Goal: Task Accomplishment & Management: Manage account settings

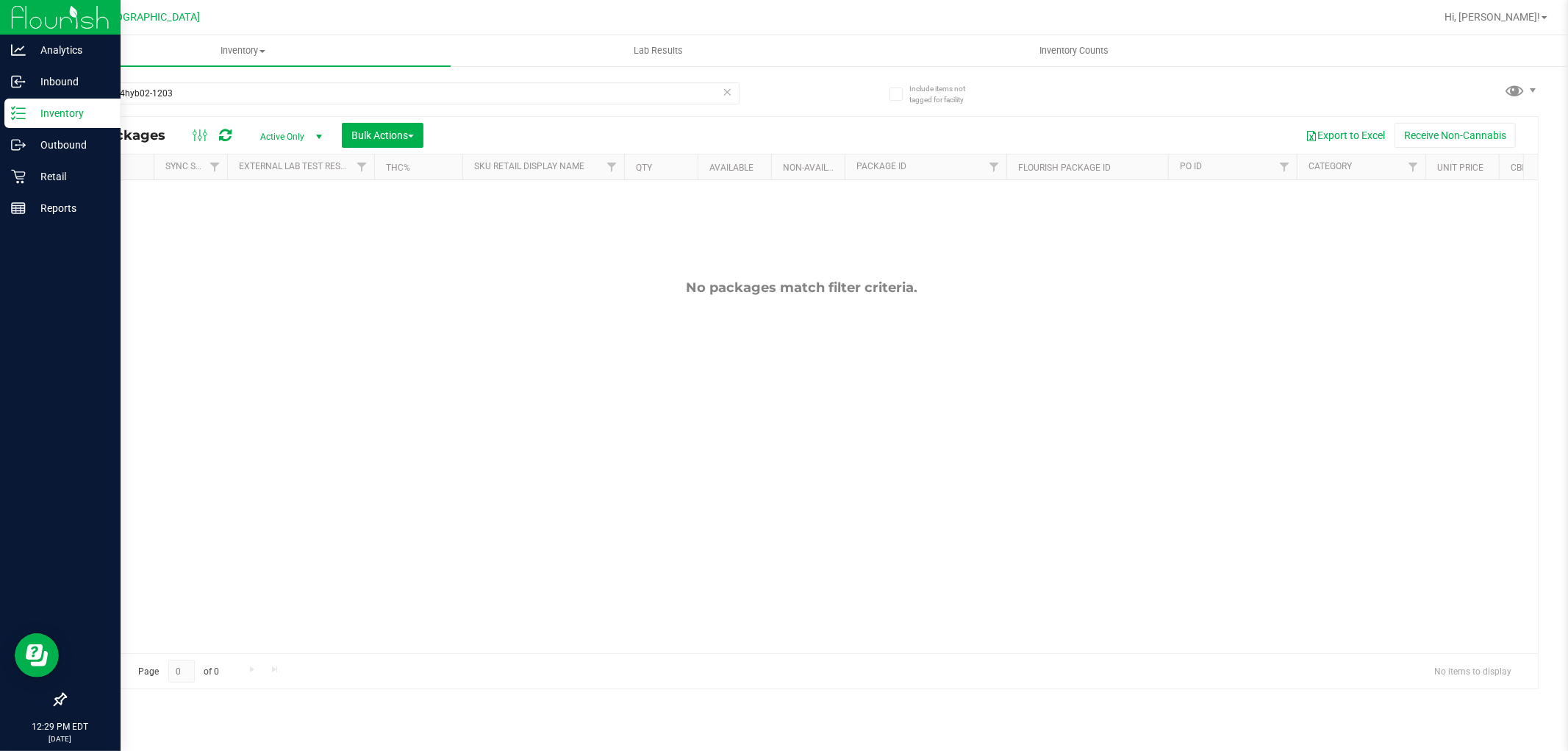
drag, startPoint x: 305, startPoint y: 93, endPoint x: 0, endPoint y: 112, distance: 305.6
click at [0, 112] on div "Analytics Inbound Inventory Outbound Retail Reports 12:29 PM EDT [DATE] 08/19 […" at bounding box center [784, 376] width 1568 height 751
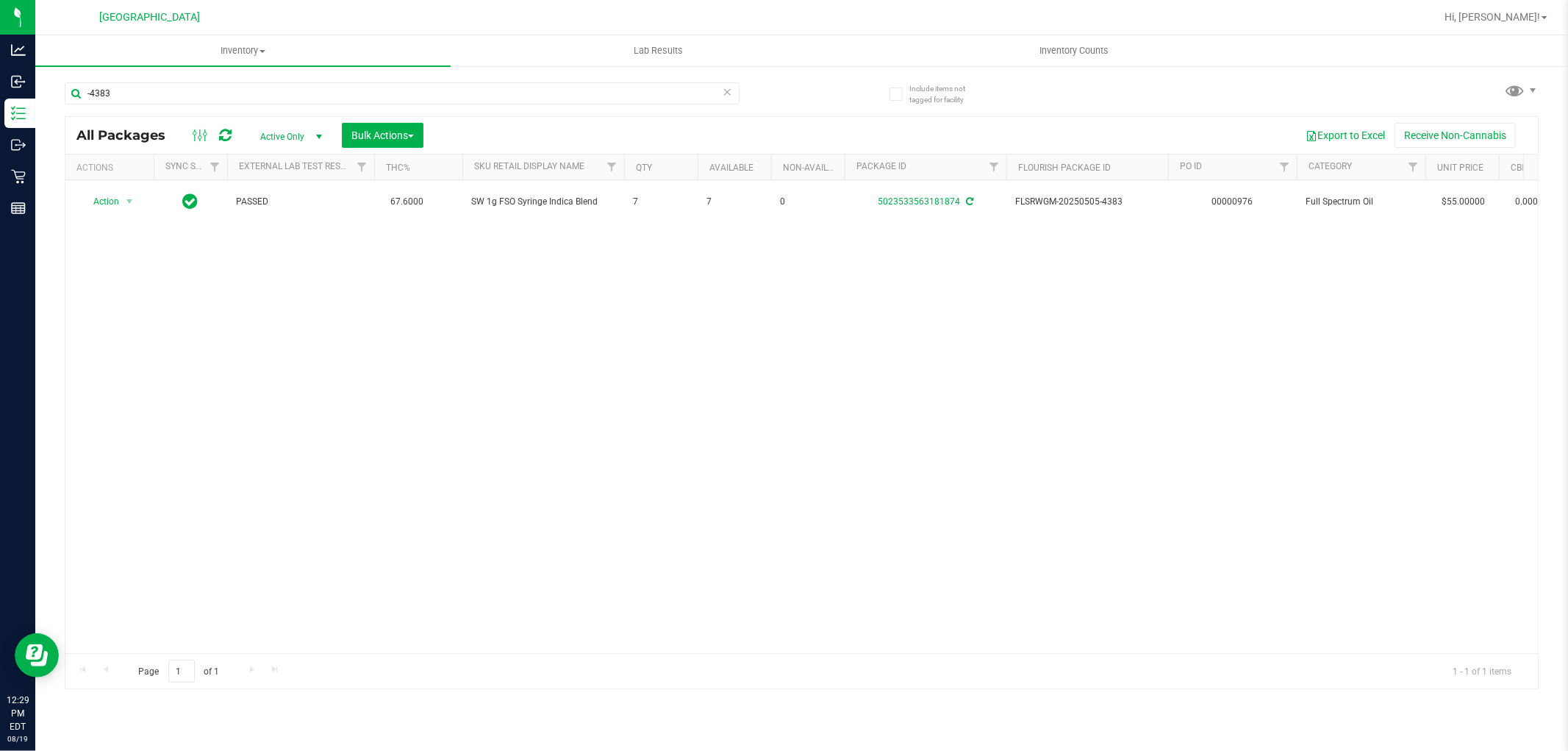
type input "-4383"
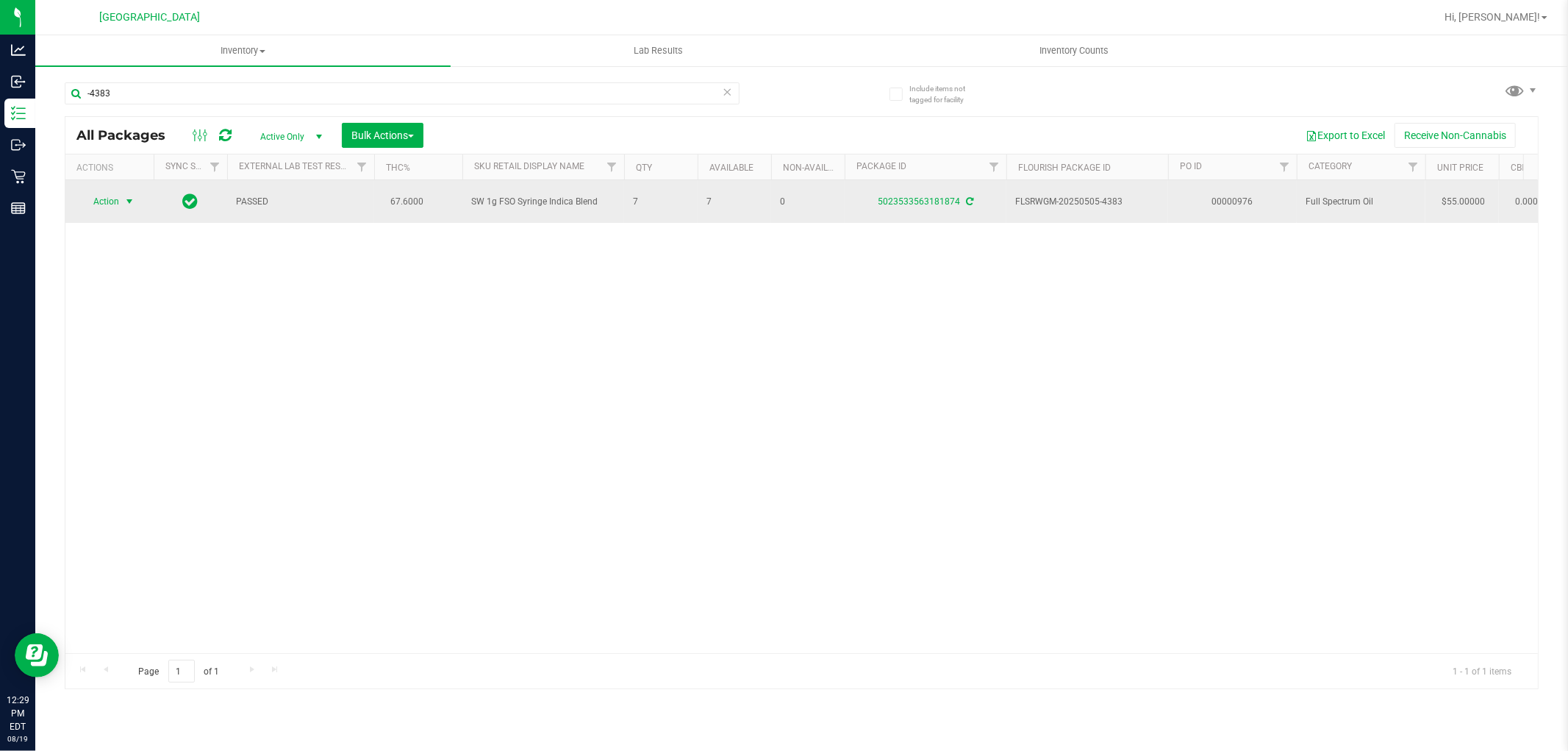
click at [131, 193] on span "select" at bounding box center [130, 201] width 18 height 21
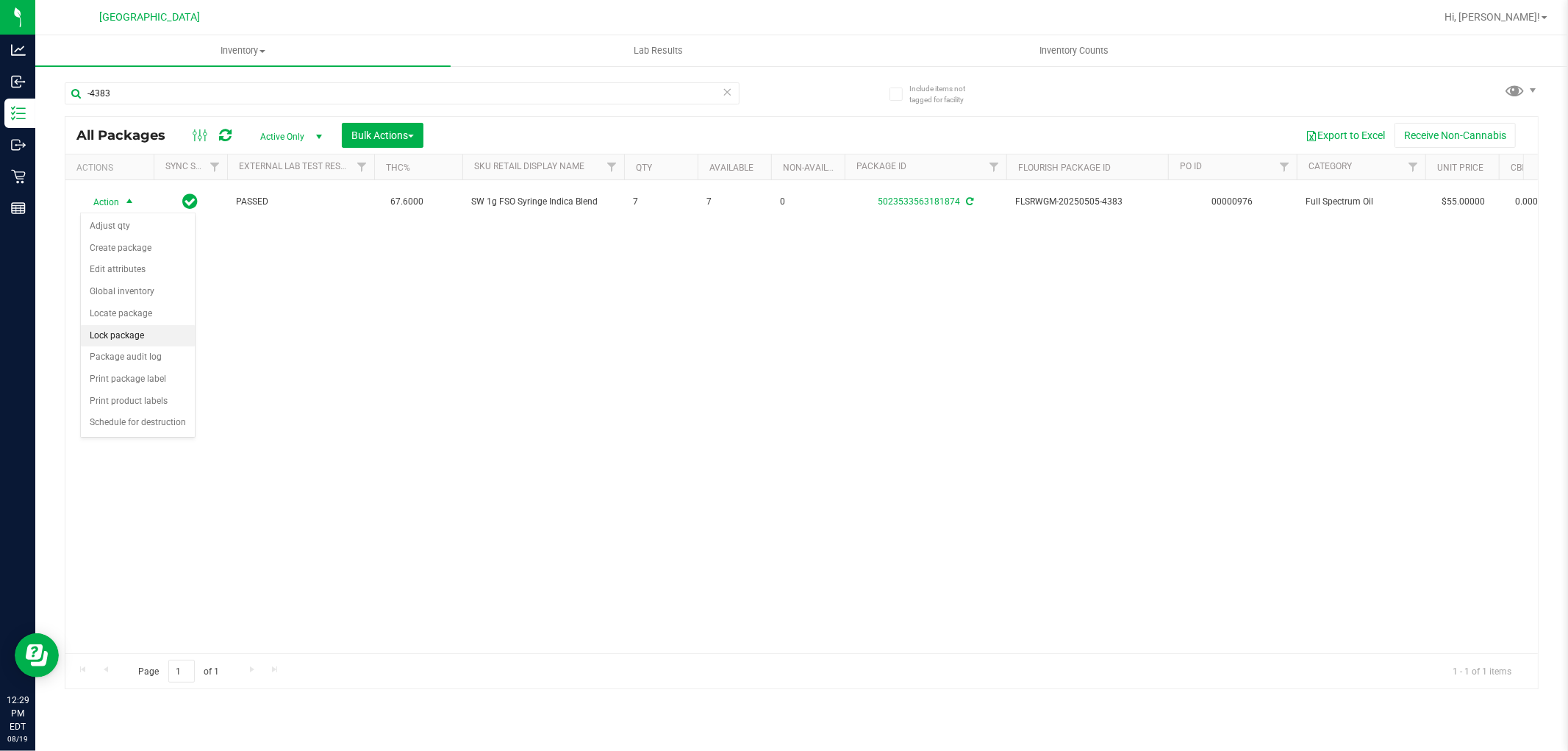
click at [142, 331] on li "Lock package" at bounding box center [138, 337] width 114 height 22
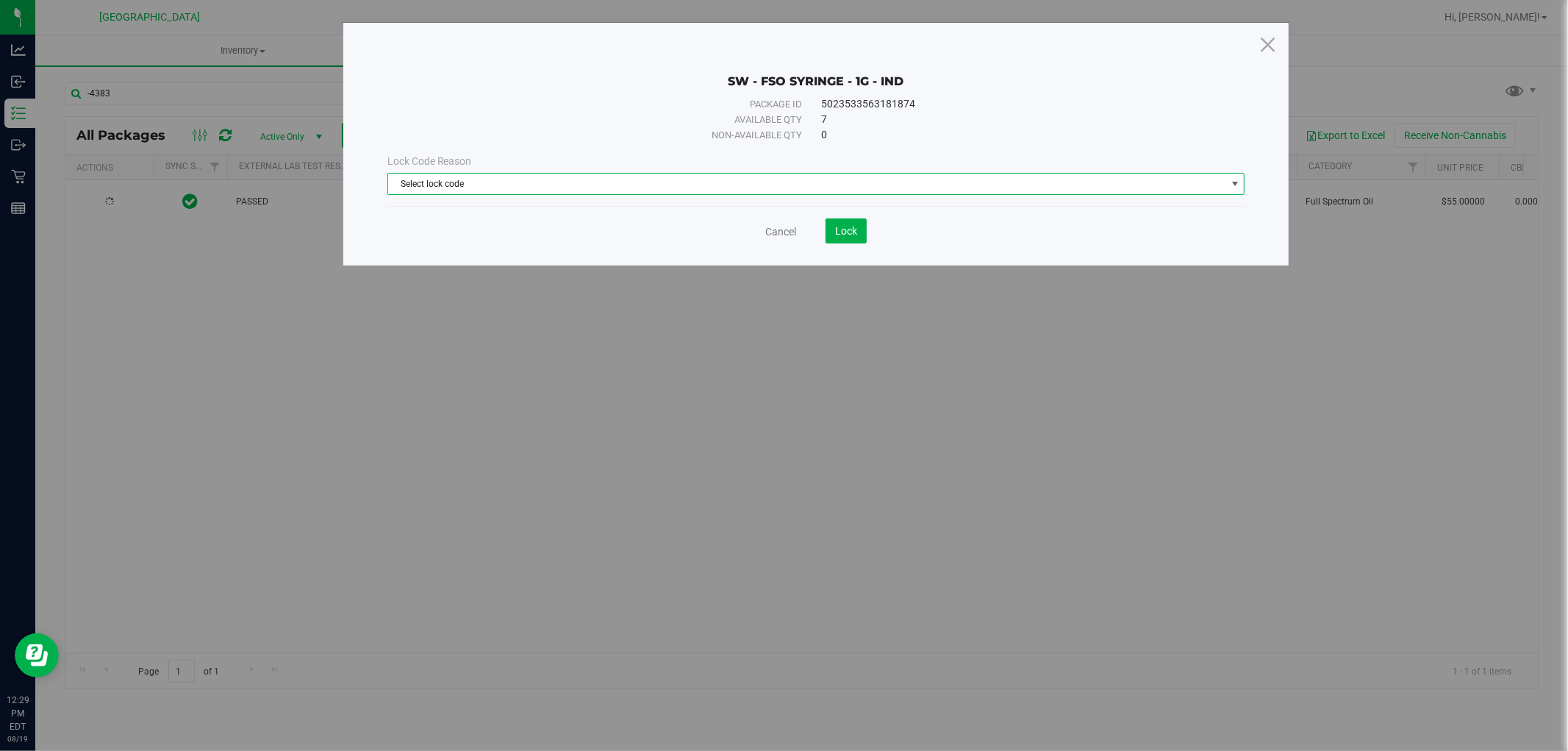
click at [593, 179] on span "Select lock code" at bounding box center [807, 184] width 838 height 21
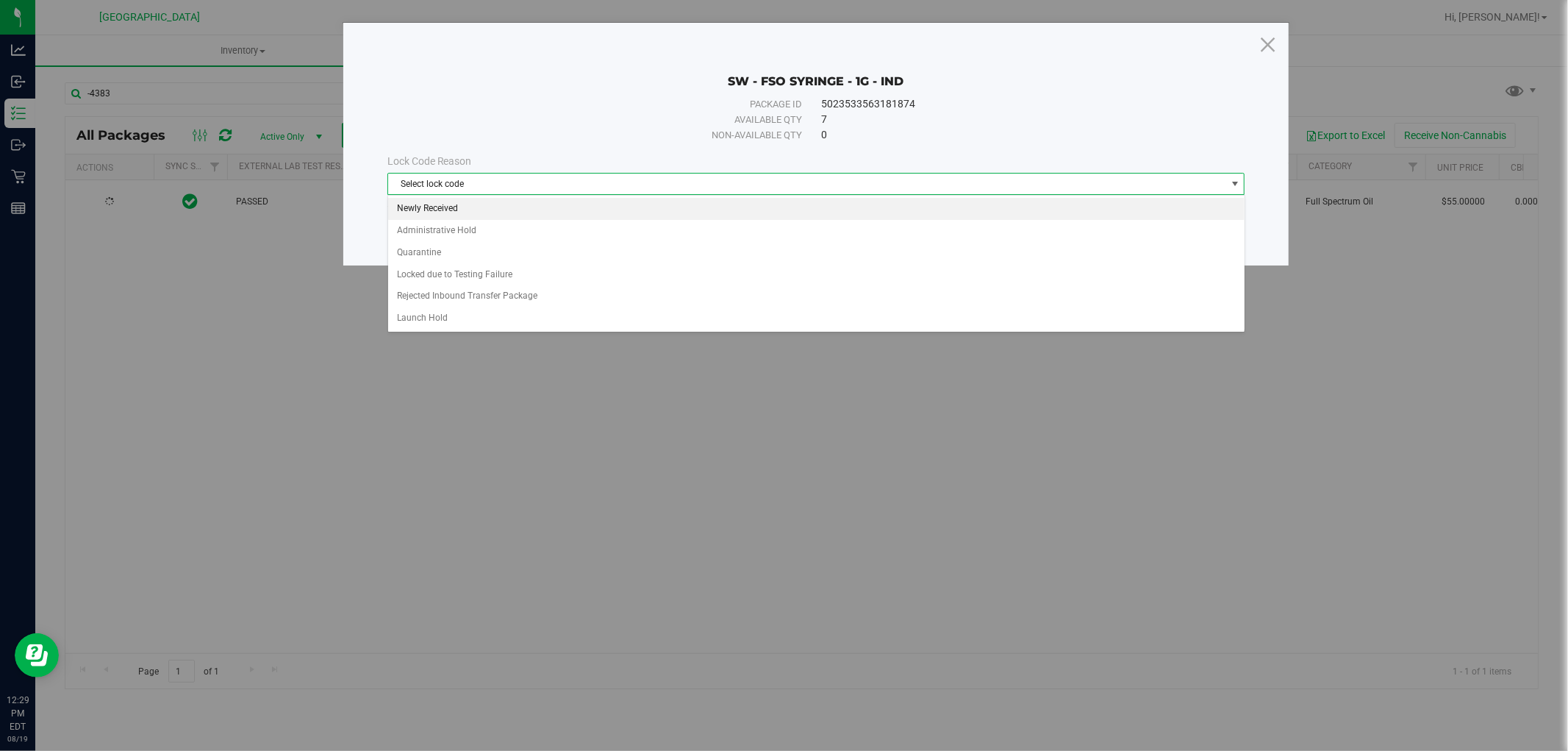
click at [483, 213] on li "Newly Received" at bounding box center [816, 209] width 856 height 22
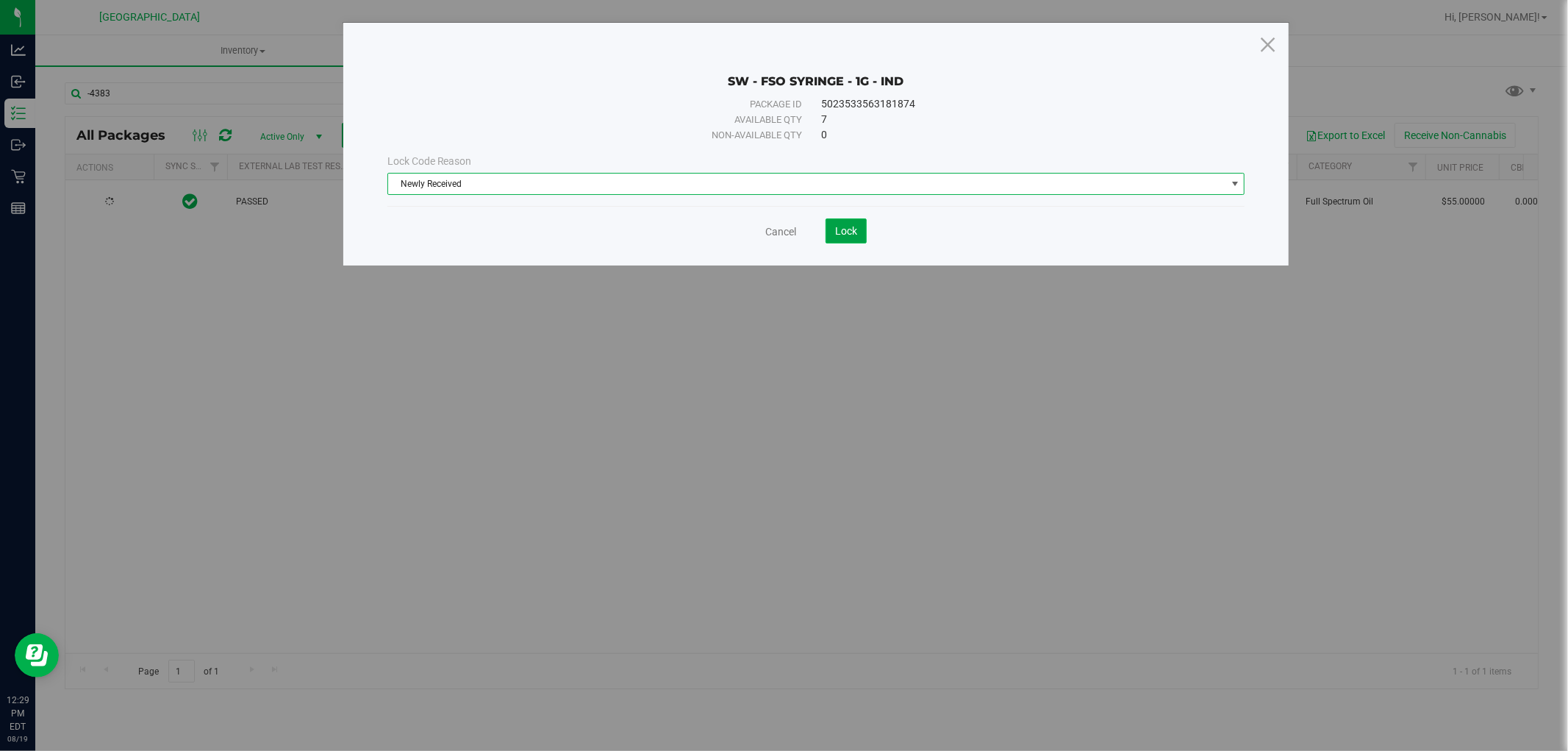
click at [853, 219] on button "Lock" at bounding box center [846, 231] width 41 height 25
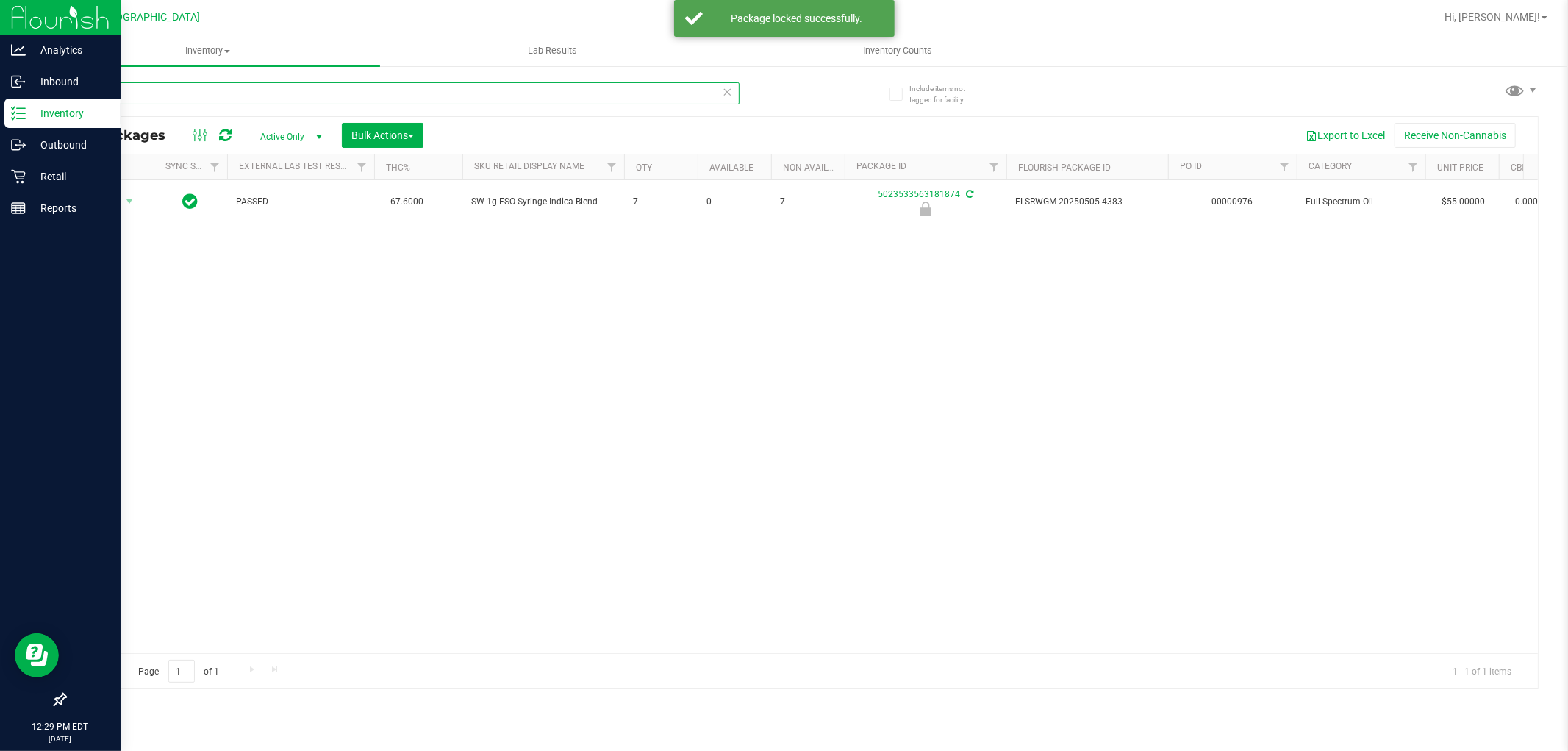
drag, startPoint x: 185, startPoint y: 106, endPoint x: 0, endPoint y: 123, distance: 185.8
click at [0, 123] on div "Analytics Inbound Inventory Outbound Retail Reports 12:29 PM EDT [DATE] 08/19 […" at bounding box center [784, 376] width 1568 height 751
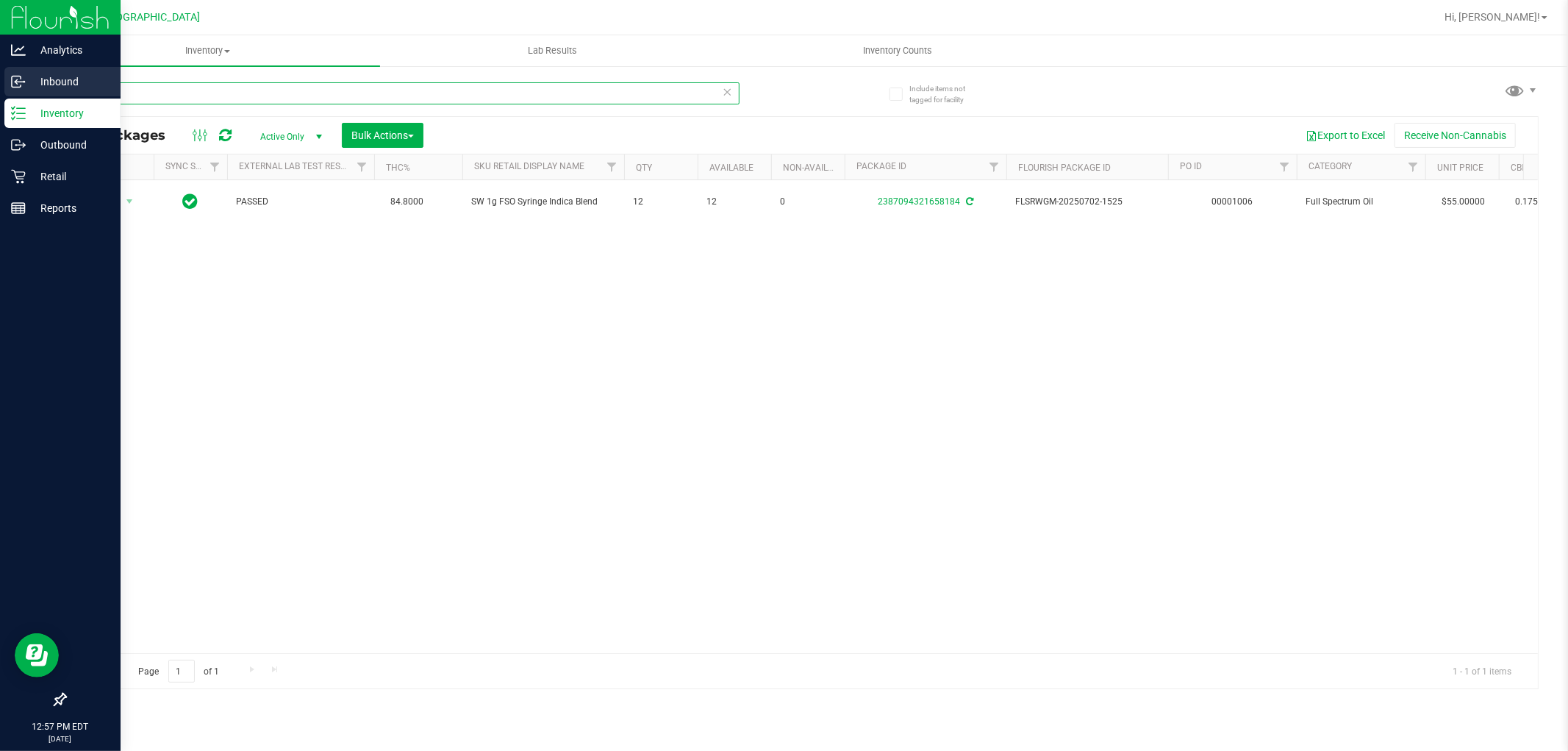
drag, startPoint x: 141, startPoint y: 90, endPoint x: 0, endPoint y: 96, distance: 141.1
click at [0, 96] on div "Analytics Inbound Inventory Outbound Retail Reports 12:57 PM EDT [DATE] 08/19 […" at bounding box center [784, 376] width 1568 height 751
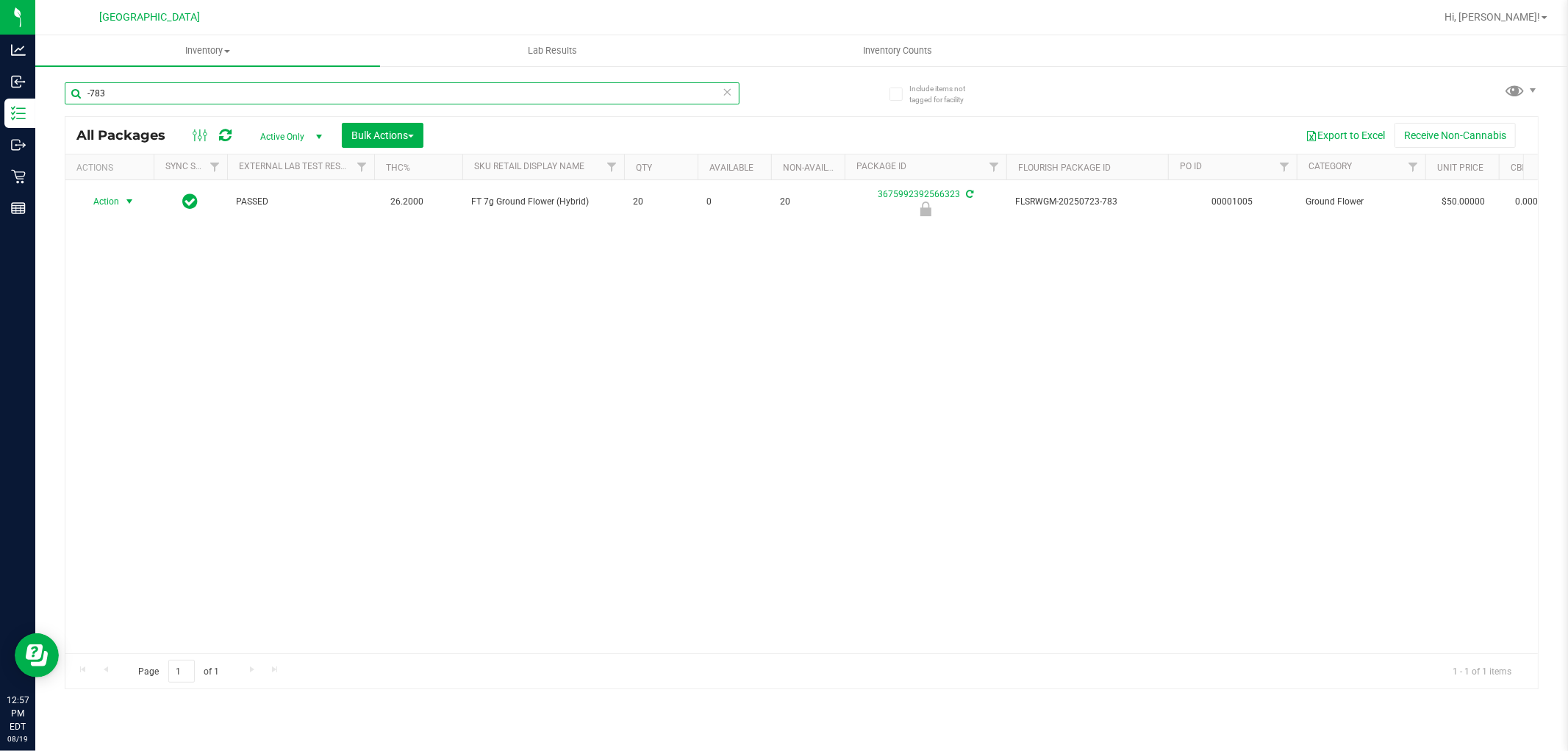
type input "-783"
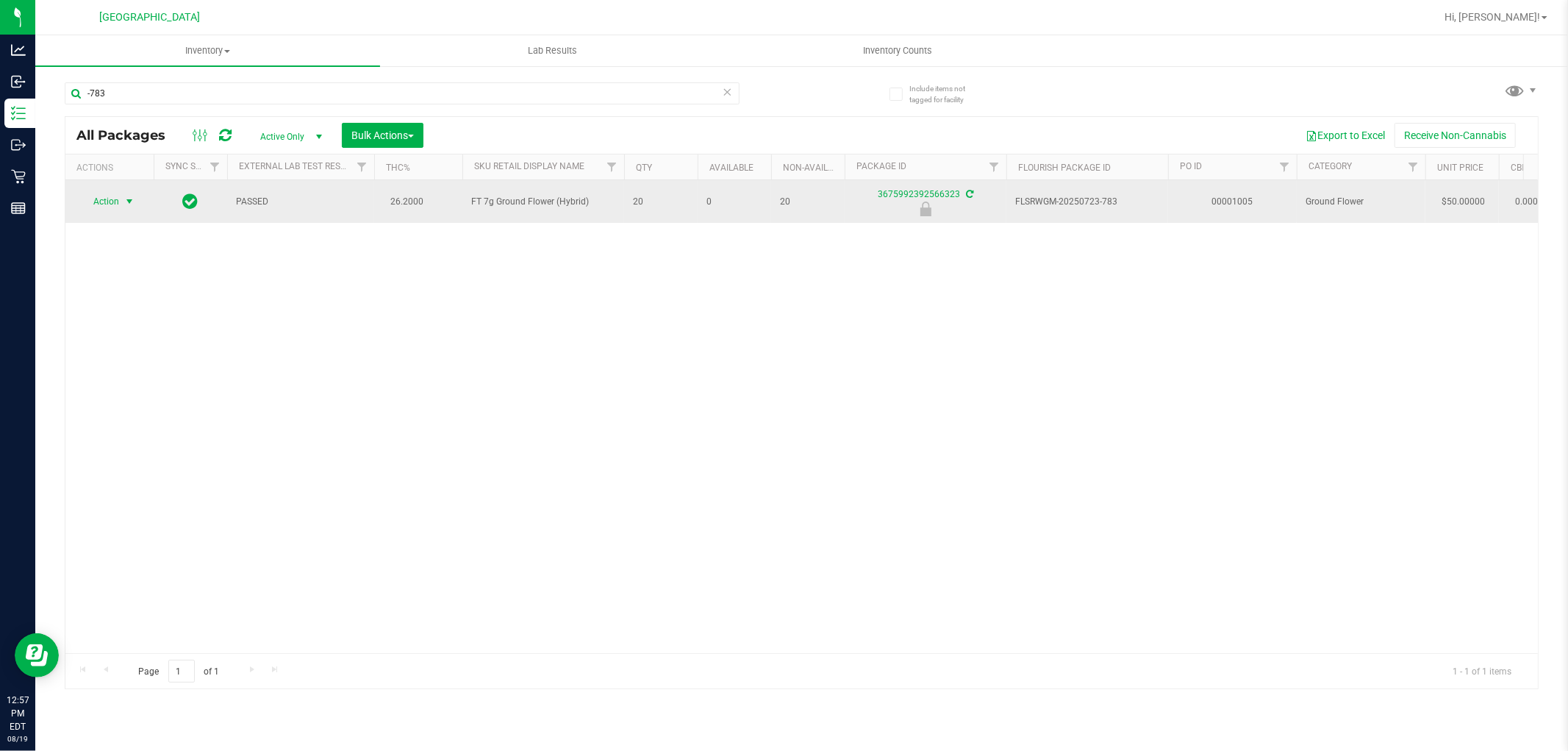
click at [106, 200] on span "Action" at bounding box center [100, 201] width 40 height 21
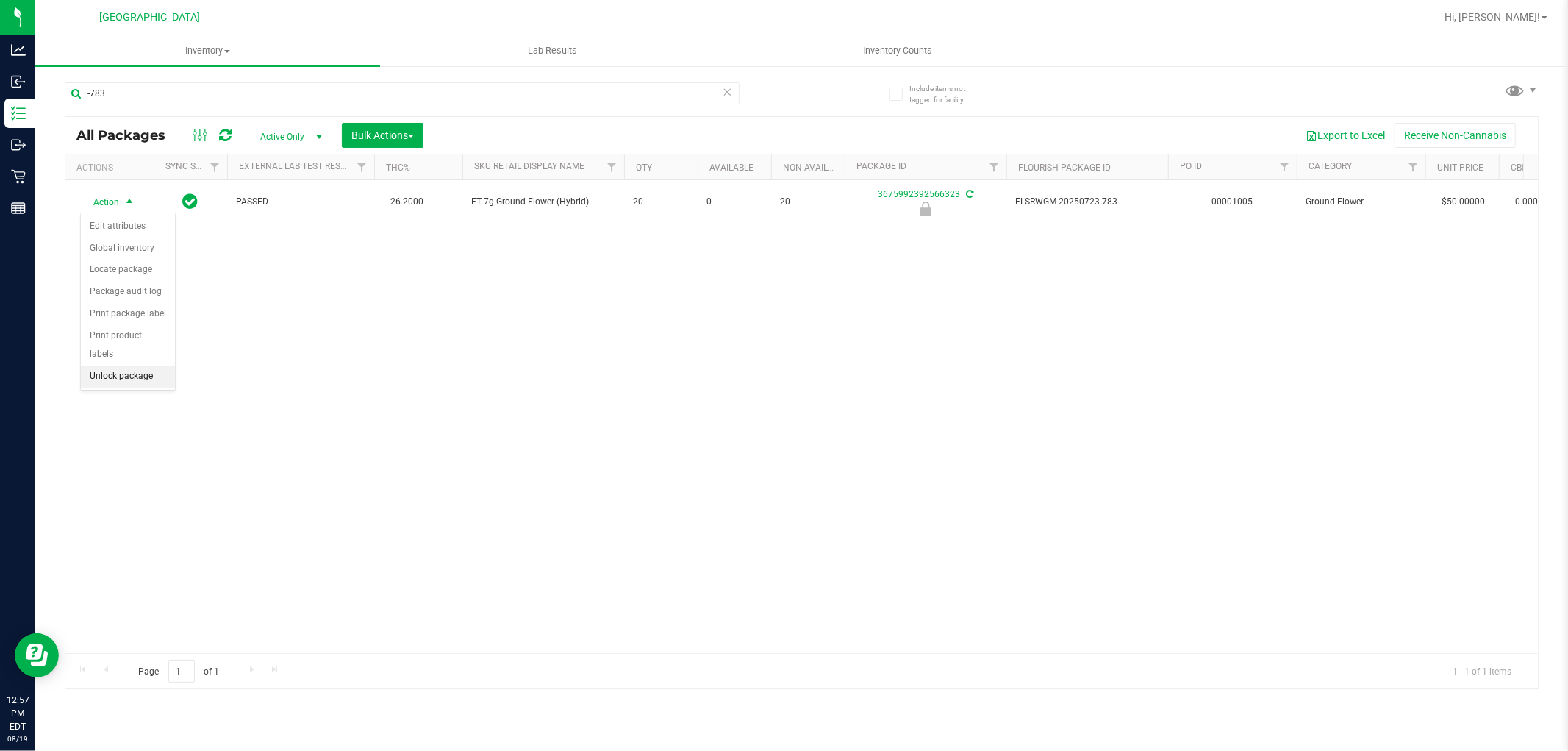
click at [112, 373] on li "Unlock package" at bounding box center [128, 377] width 94 height 22
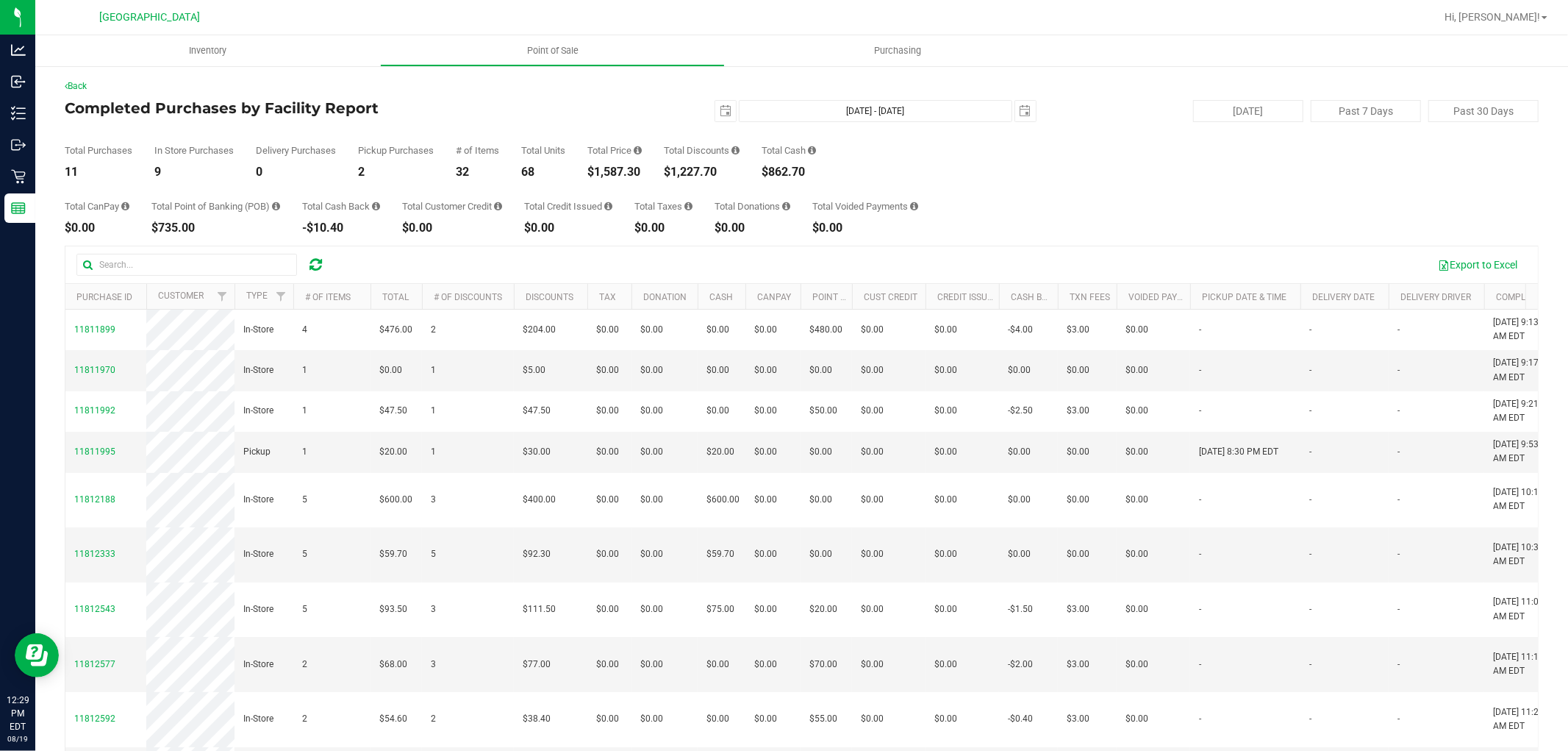
click at [318, 262] on icon at bounding box center [316, 265] width 13 height 14
click at [310, 272] on icon at bounding box center [316, 265] width 13 height 14
click at [623, 168] on div "$1,821.25" at bounding box center [615, 172] width 54 height 12
copy div "1,821.25"
